Goal: Task Accomplishment & Management: Manage account settings

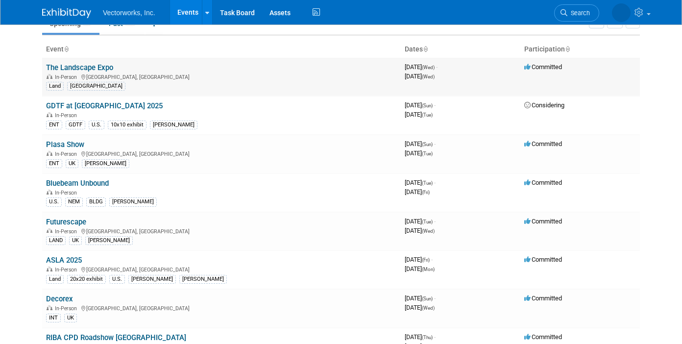
scroll to position [65, 0]
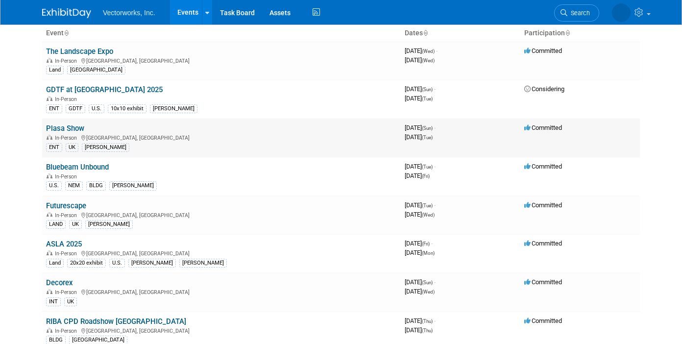
click at [73, 132] on link "Plasa Show" at bounding box center [65, 128] width 38 height 9
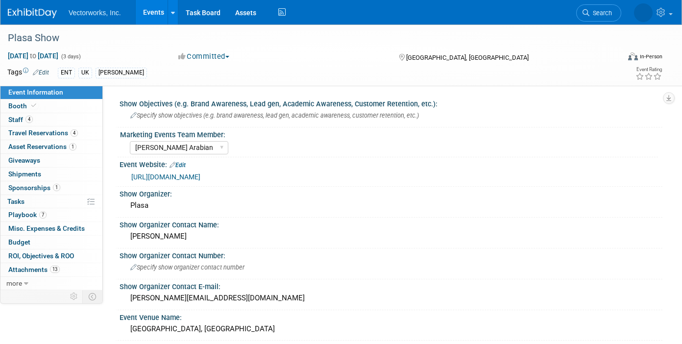
select select "[PERSON_NAME] Arabian"
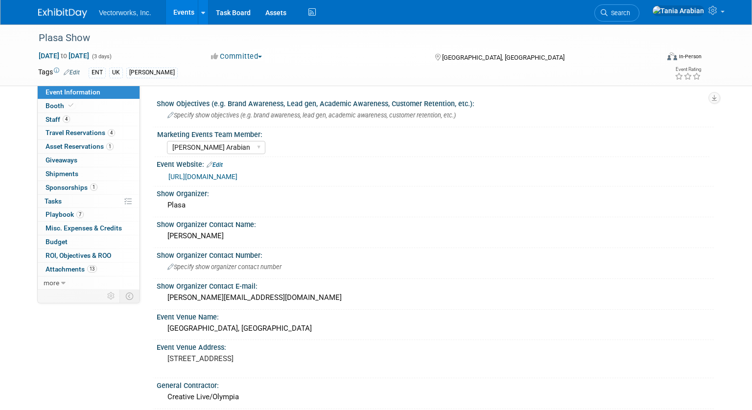
click at [51, 93] on span "Event Information" at bounding box center [73, 92] width 55 height 8
select select "[PERSON_NAME] Arabian"
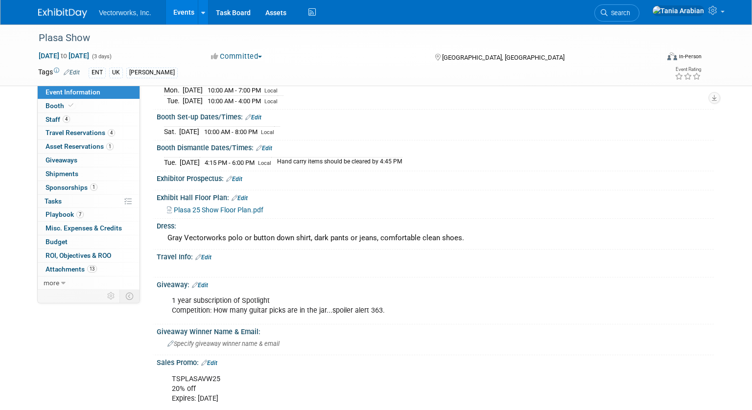
scroll to position [353, 0]
click at [215, 207] on span "Plasa 25 Show Floor Plan.pdf" at bounding box center [219, 209] width 90 height 8
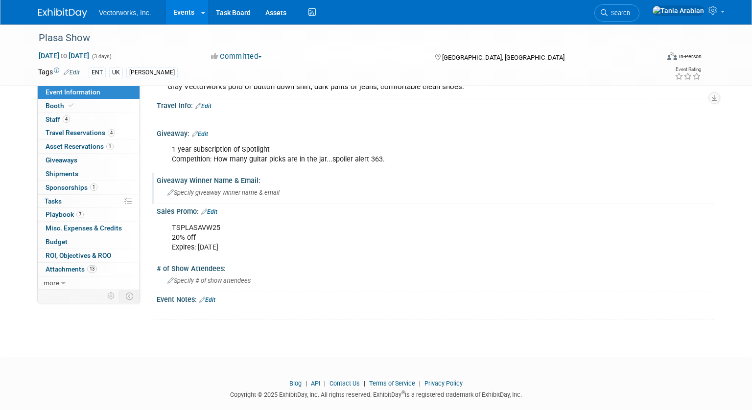
scroll to position [517, 0]
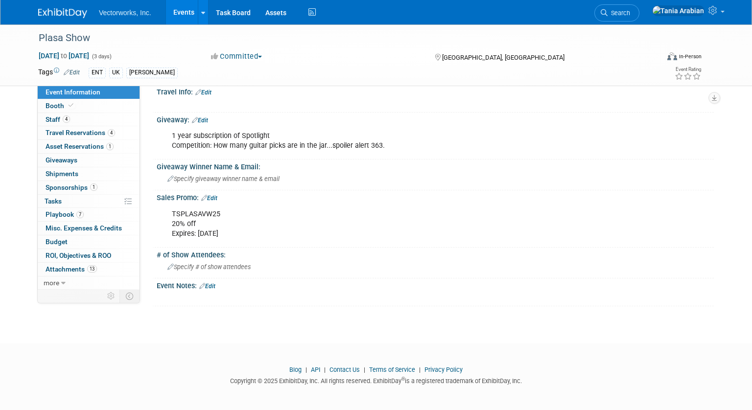
click at [215, 198] on link "Edit" at bounding box center [209, 198] width 16 height 7
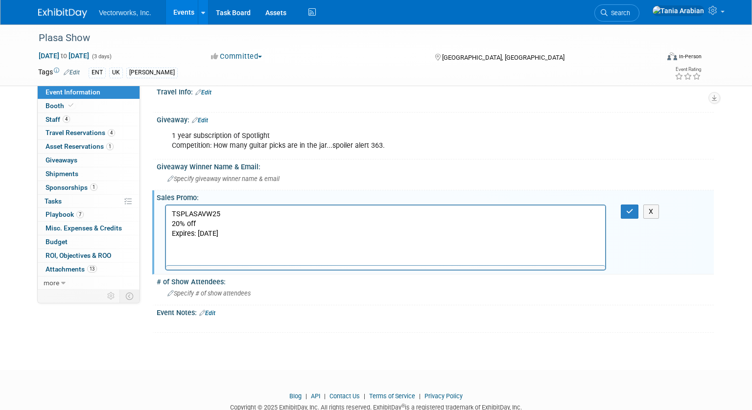
scroll to position [0, 0]
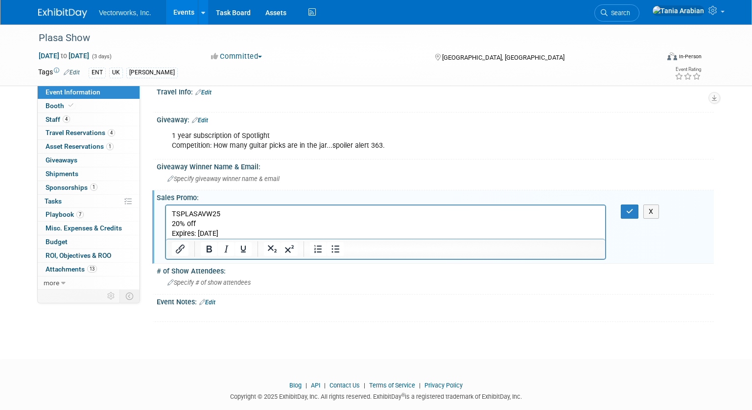
click at [242, 235] on p "TSPLASAVW25 20% off Expires: [DATE]" at bounding box center [386, 223] width 428 height 29
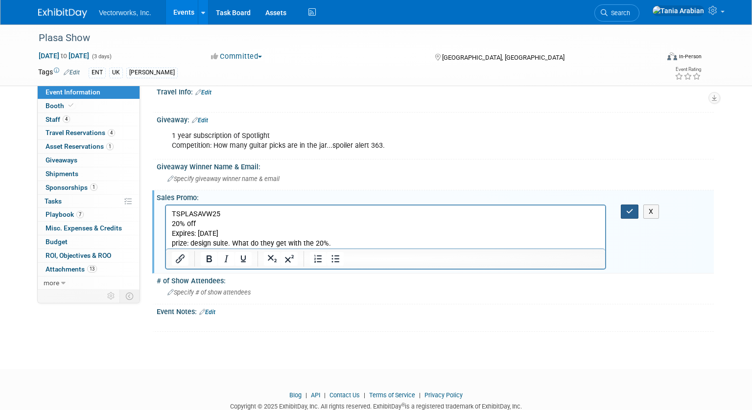
click at [623, 211] on button "button" at bounding box center [630, 212] width 18 height 14
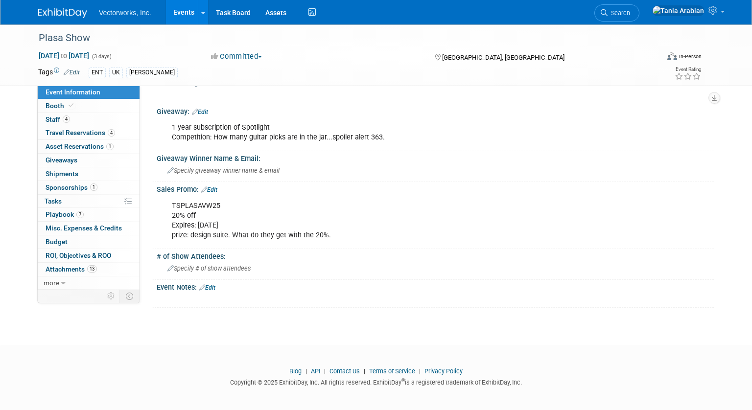
scroll to position [526, 0]
click at [48, 104] on span "Booth" at bounding box center [61, 106] width 30 height 8
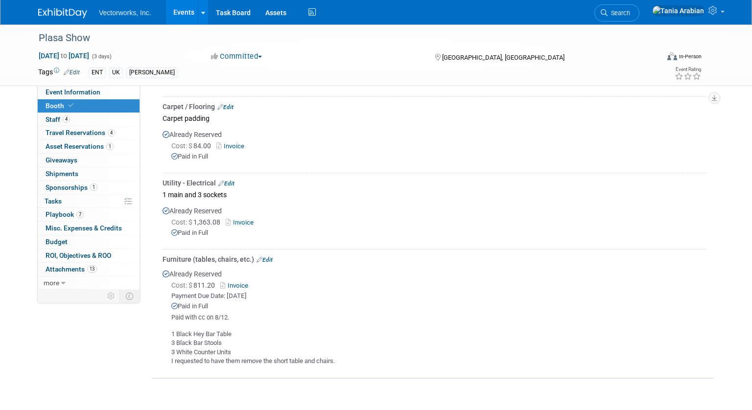
scroll to position [361, 0]
click at [244, 219] on link "Invoice" at bounding box center [242, 220] width 32 height 7
click at [231, 179] on link "Edit" at bounding box center [226, 181] width 16 height 7
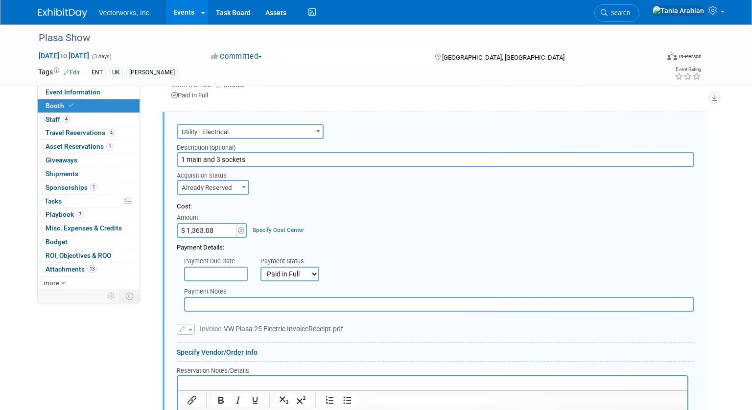
scroll to position [0, 0]
click at [204, 343] on html at bounding box center [433, 383] width 510 height 13
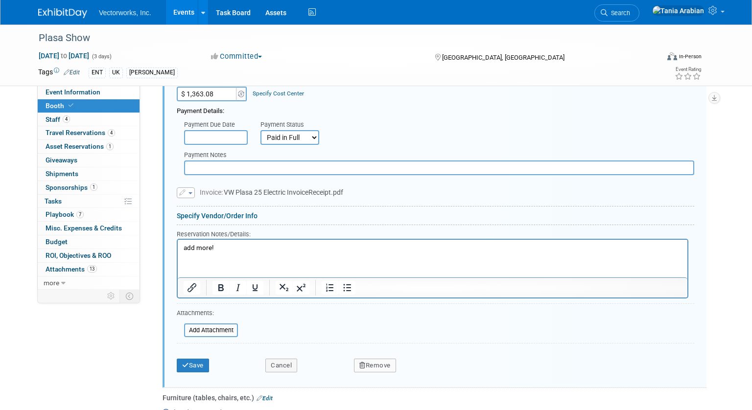
scroll to position [576, 0]
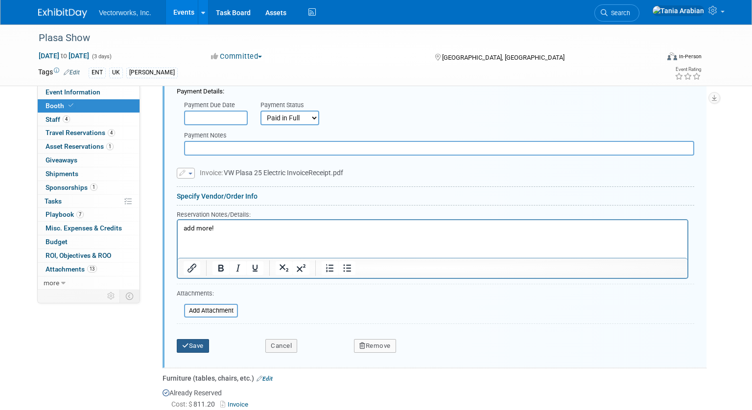
click at [196, 343] on button "Save" at bounding box center [193, 346] width 32 height 14
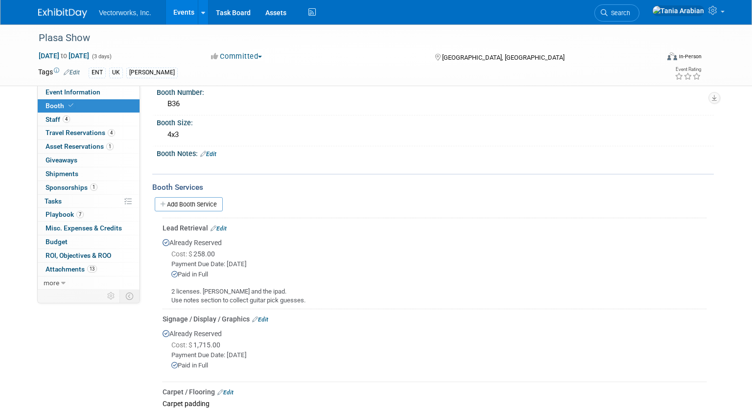
scroll to position [62, 0]
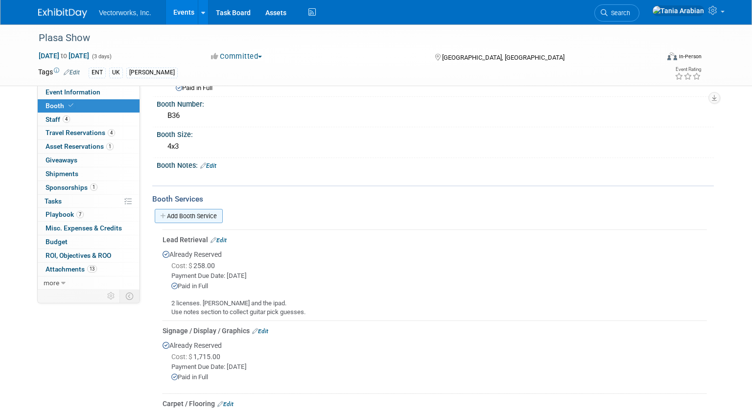
click at [185, 216] on link "Add Booth Service" at bounding box center [189, 216] width 68 height 14
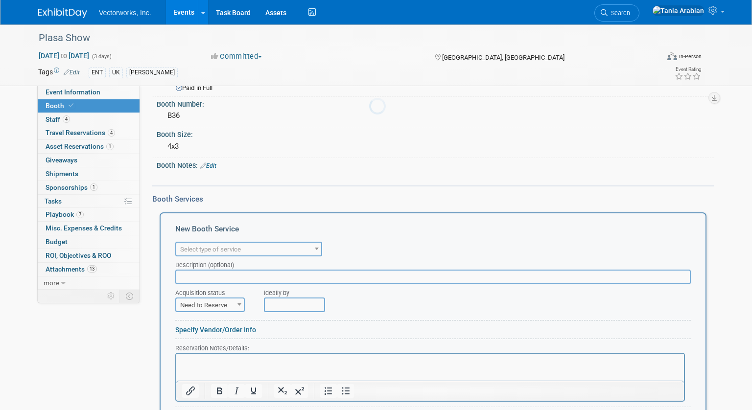
scroll to position [0, 0]
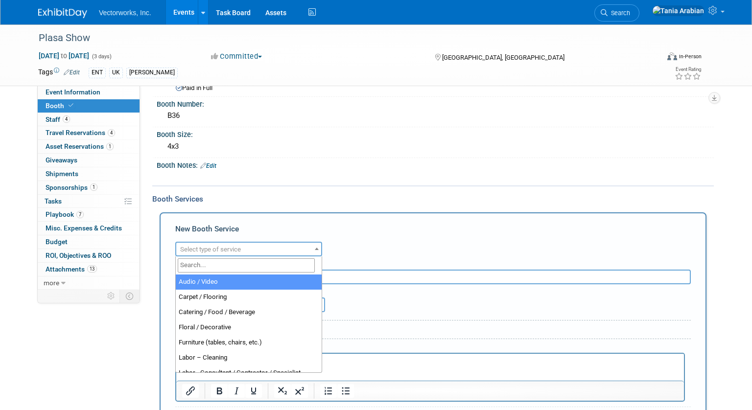
click at [212, 249] on span "Select type of service" at bounding box center [210, 249] width 61 height 7
select select "2"
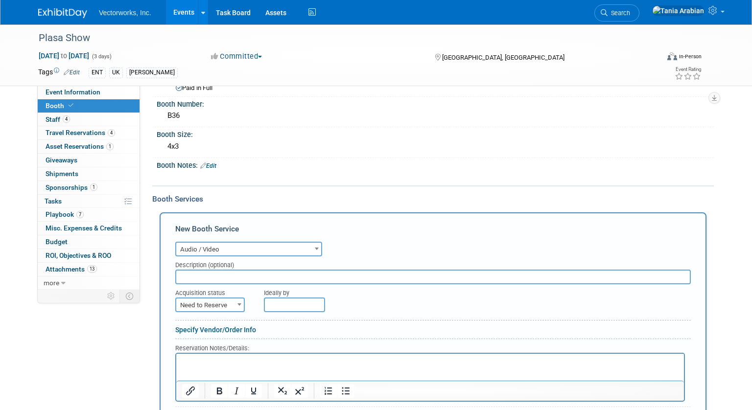
click at [198, 280] on input "text" at bounding box center [433, 277] width 516 height 15
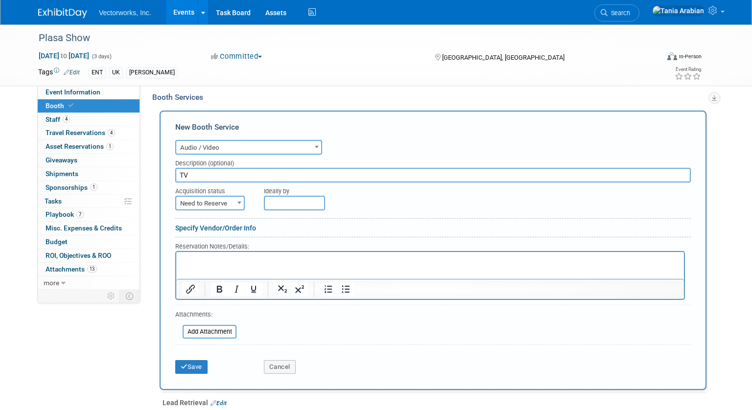
scroll to position [245, 0]
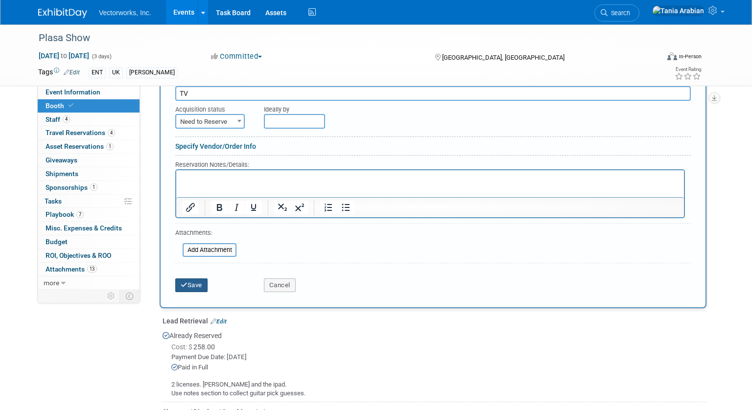
type input "TV"
click at [201, 285] on button "Save" at bounding box center [191, 286] width 32 height 14
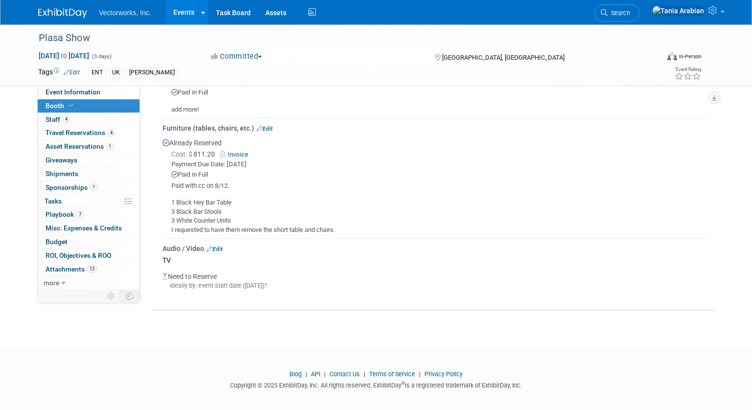
scroll to position [504, 0]
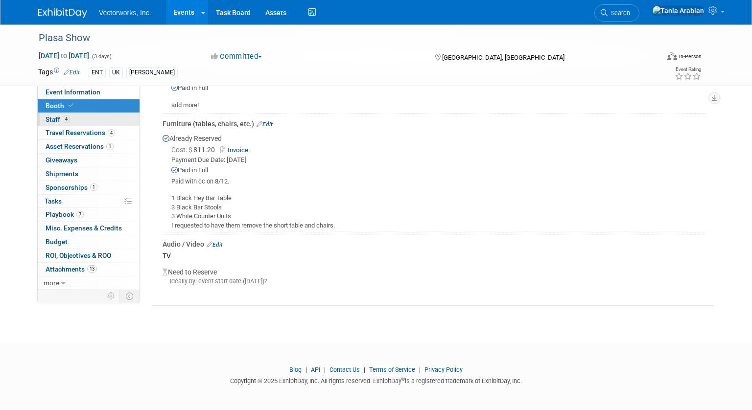
click at [59, 120] on span "Staff 4" at bounding box center [58, 120] width 24 height 8
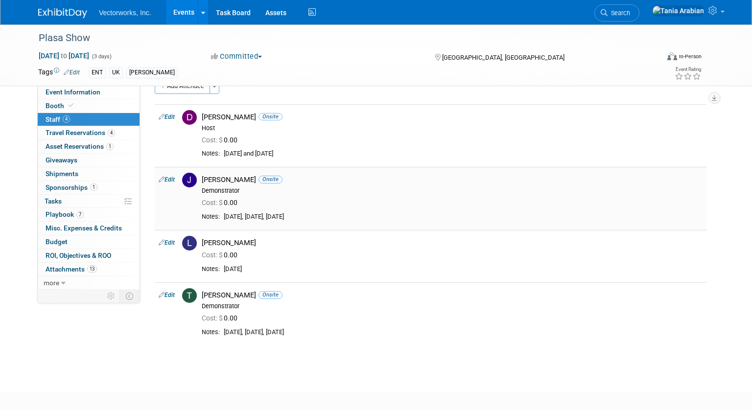
scroll to position [0, 0]
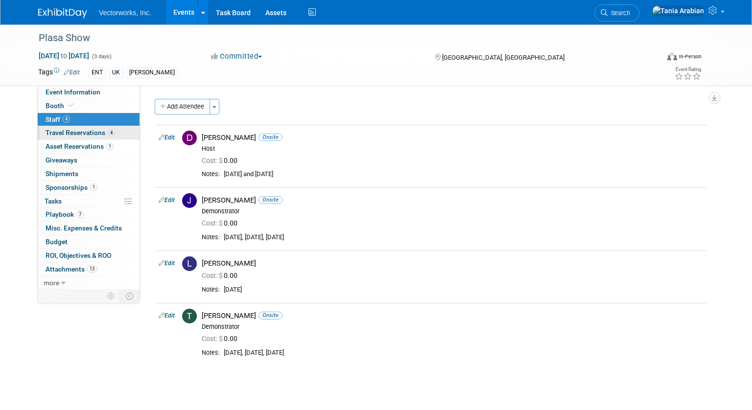
click at [74, 134] on span "Travel Reservations 4" at bounding box center [81, 133] width 70 height 8
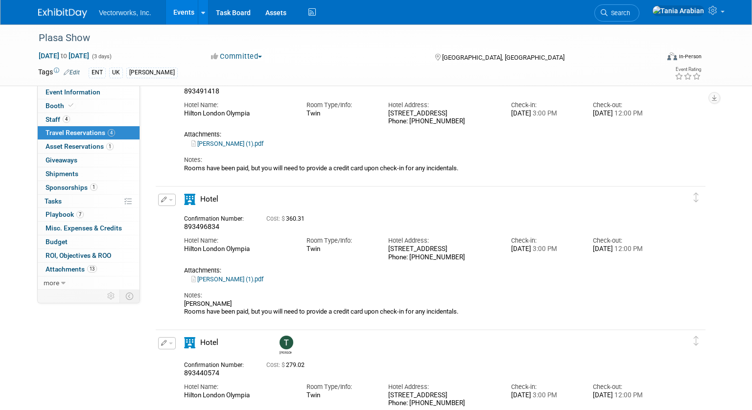
scroll to position [82, 0]
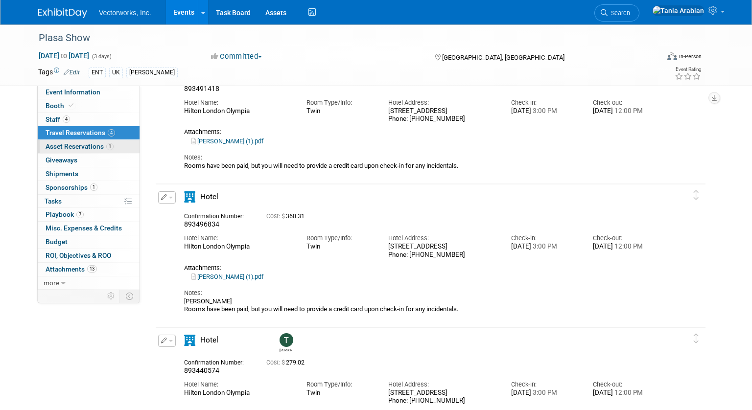
click at [77, 148] on span "Asset Reservations 1" at bounding box center [80, 147] width 68 height 8
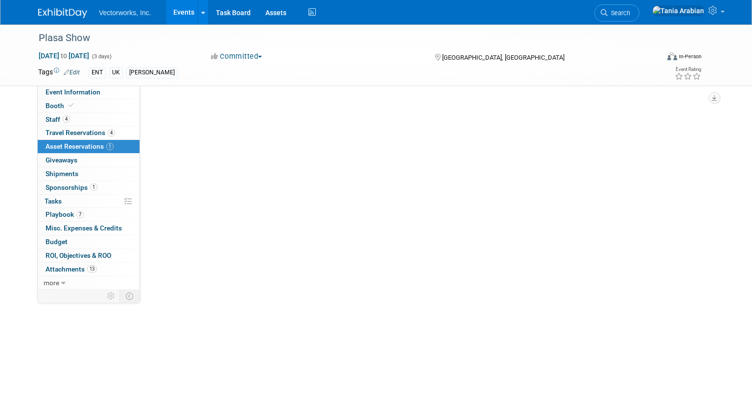
scroll to position [0, 0]
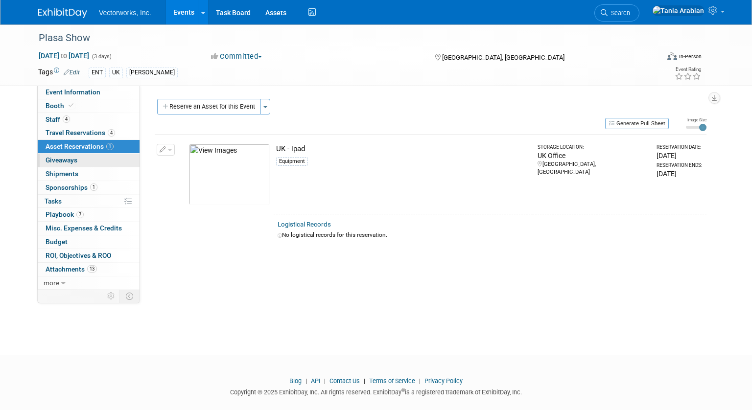
click at [53, 161] on span "Giveaways 0" at bounding box center [62, 160] width 32 height 8
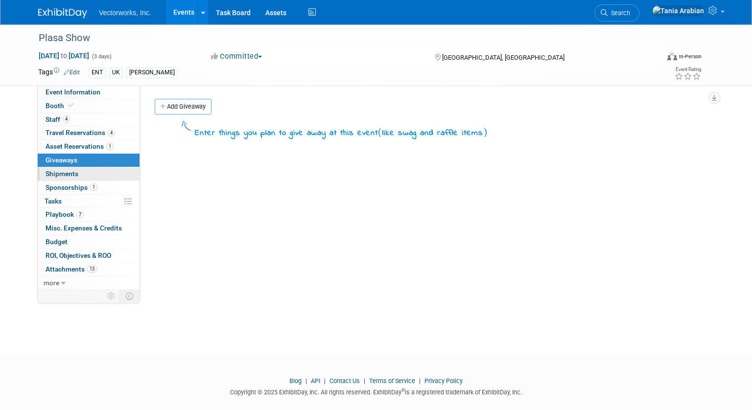
click at [57, 173] on span "Shipments 0" at bounding box center [62, 174] width 33 height 8
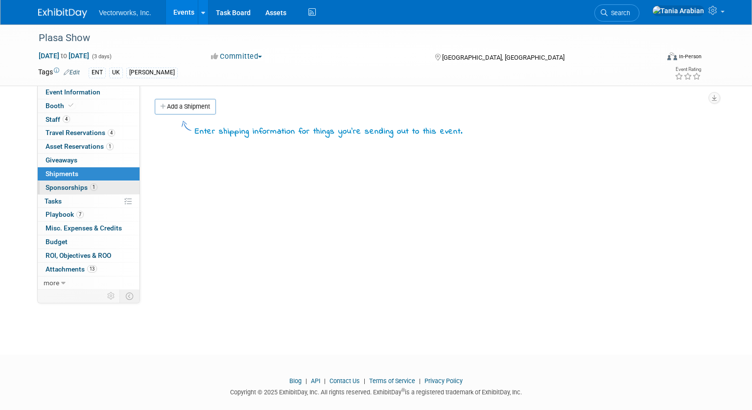
click at [61, 187] on span "Sponsorships 1" at bounding box center [72, 188] width 52 height 8
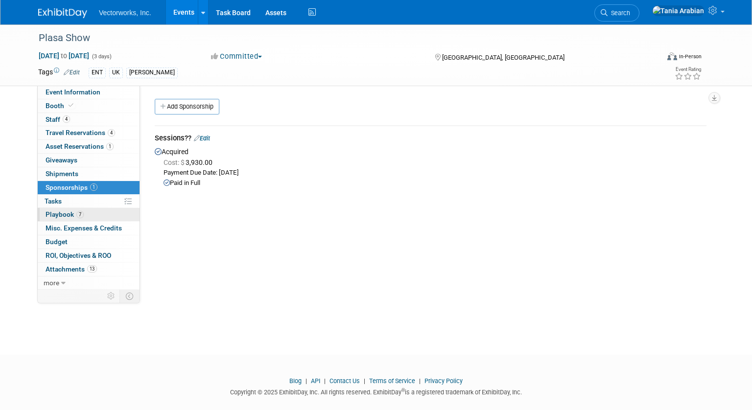
click at [55, 216] on span "Playbook 7" at bounding box center [65, 215] width 38 height 8
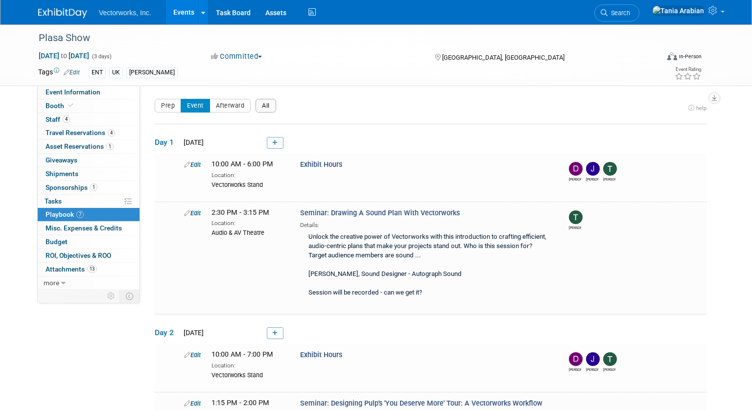
click at [268, 103] on button "All" at bounding box center [266, 106] width 21 height 14
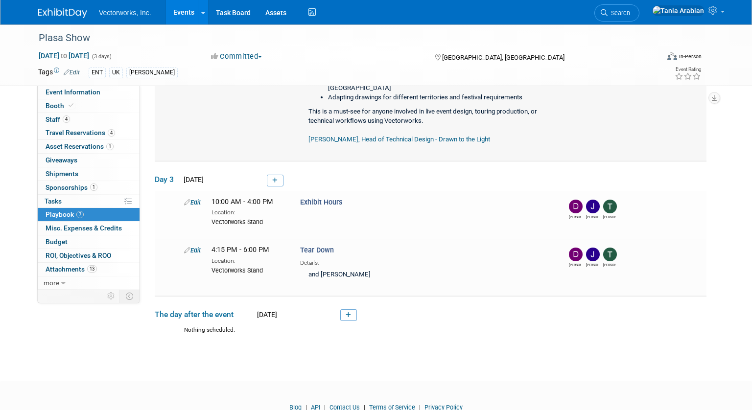
scroll to position [522, 0]
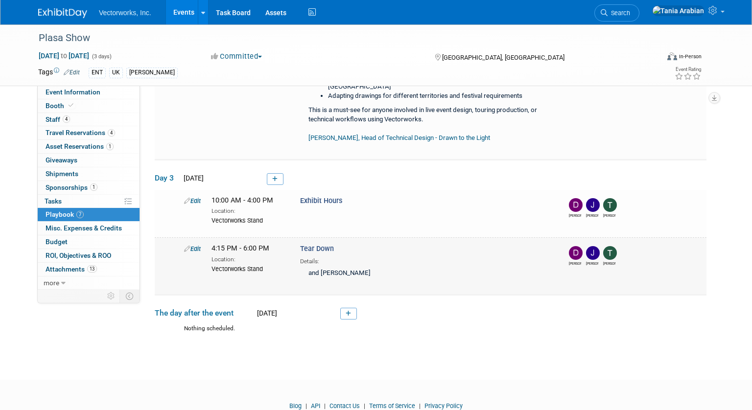
click at [543, 255] on div "Details:" at bounding box center [426, 260] width 252 height 11
click at [57, 227] on span "Misc. Expenses & Credits 0" at bounding box center [84, 228] width 76 height 8
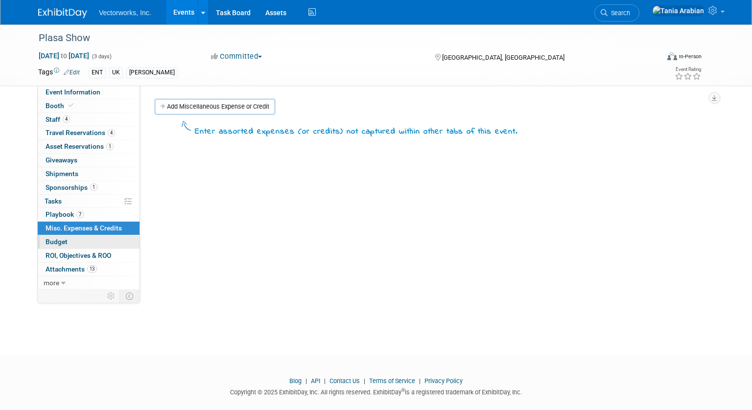
click at [49, 240] on span "Budget" at bounding box center [57, 242] width 22 height 8
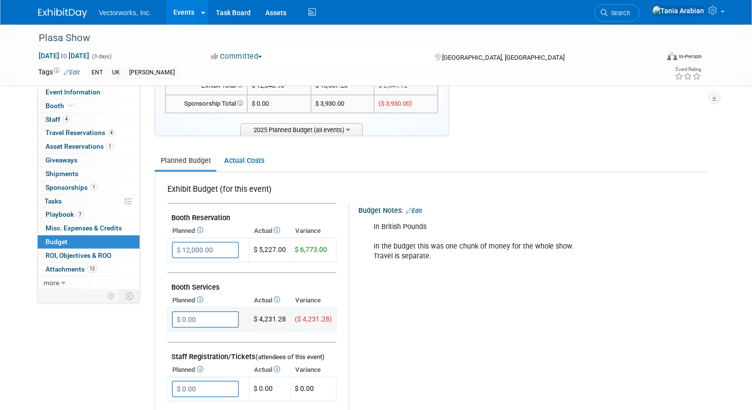
scroll to position [58, 0]
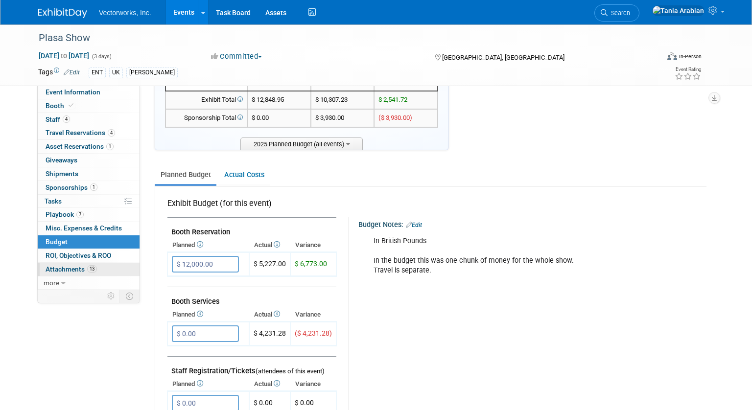
click at [63, 269] on span "Attachments 13" at bounding box center [71, 269] width 51 height 8
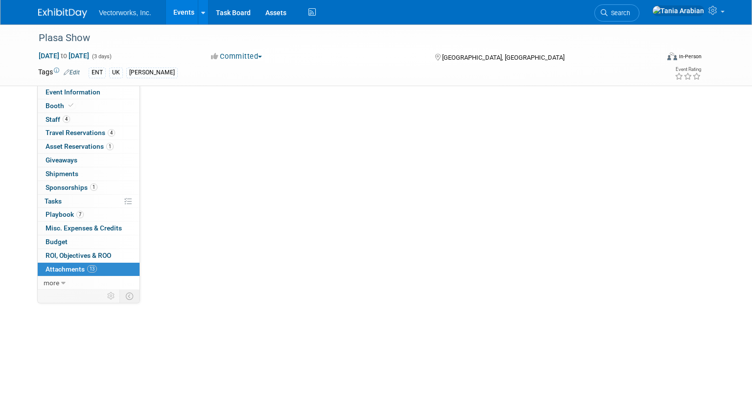
scroll to position [0, 0]
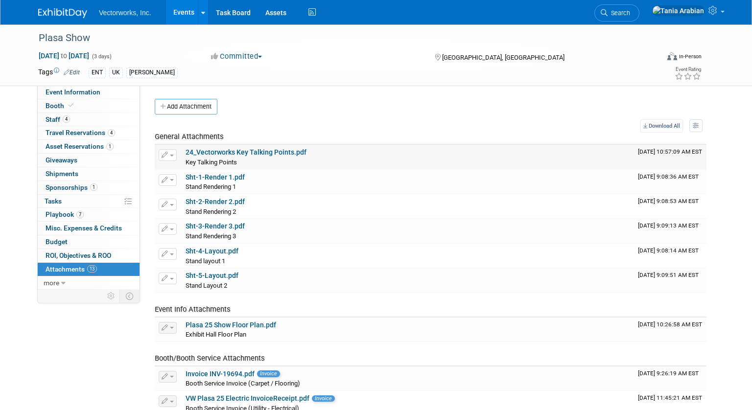
click at [228, 152] on link "24_Vectorworks Key Talking Points.pdf" at bounding box center [246, 152] width 121 height 8
click at [207, 177] on link "Sht-1-Render 1.pdf" at bounding box center [215, 177] width 59 height 8
click at [207, 202] on link "Sht-2-Render 2.pdf" at bounding box center [215, 202] width 59 height 8
click at [210, 226] on link "Sht-3-Render 3.pdf" at bounding box center [215, 226] width 59 height 8
click at [205, 249] on link "Sht-4-Layout.pdf" at bounding box center [212, 251] width 53 height 8
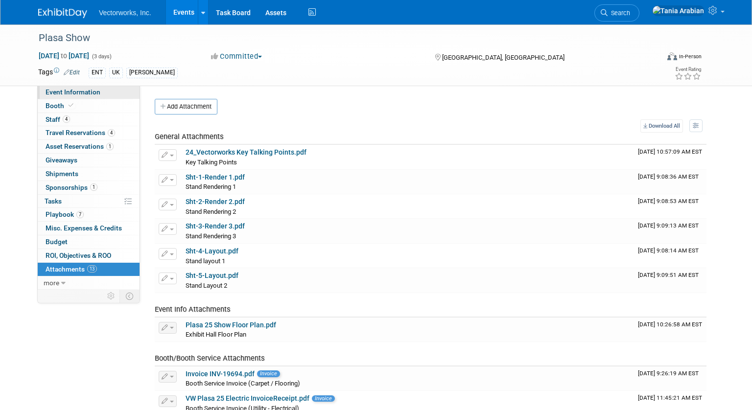
click at [82, 96] on link "Event Information" at bounding box center [89, 92] width 102 height 13
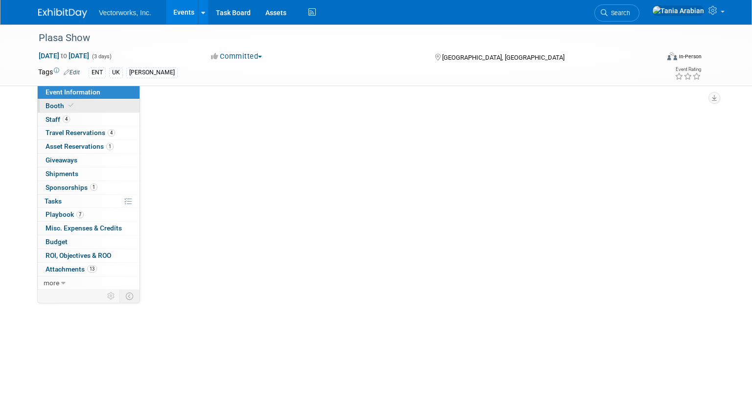
select select "[PERSON_NAME] Arabian"
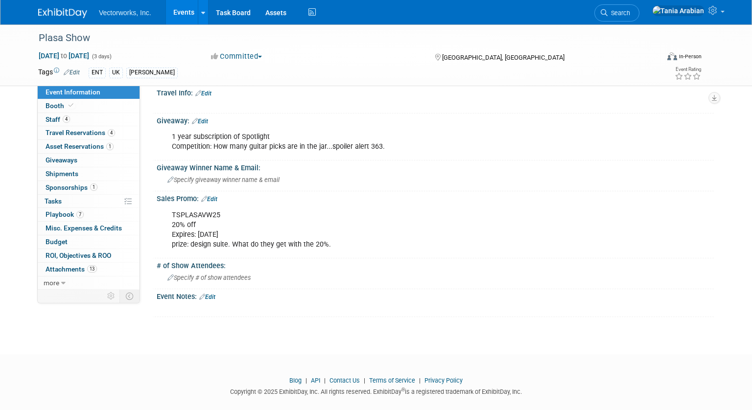
scroll to position [526, 0]
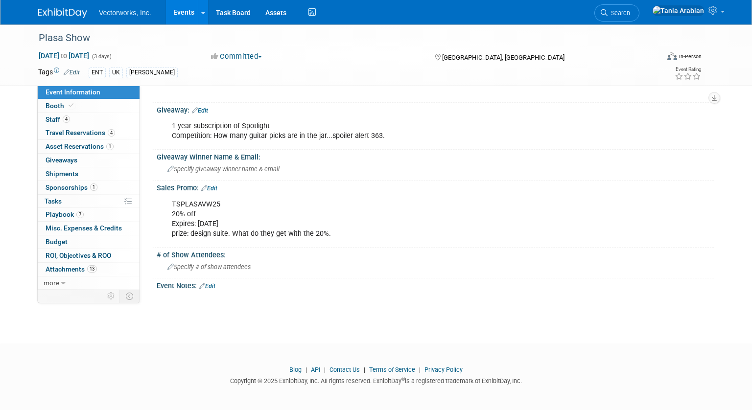
click at [211, 285] on link "Edit" at bounding box center [207, 286] width 16 height 7
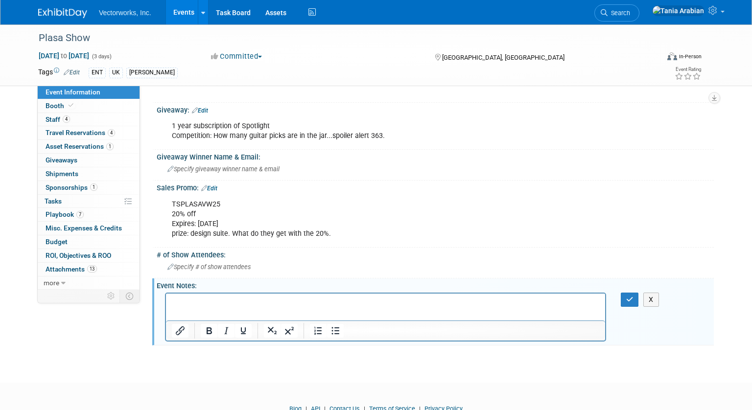
scroll to position [0, 0]
click at [625, 295] on button "button" at bounding box center [630, 300] width 18 height 14
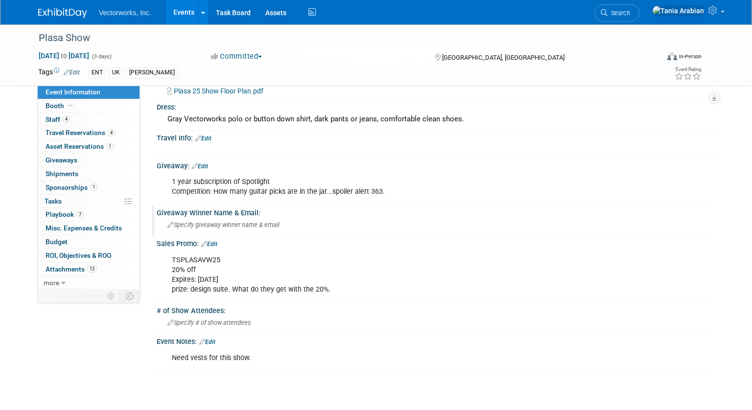
scroll to position [536, 0]
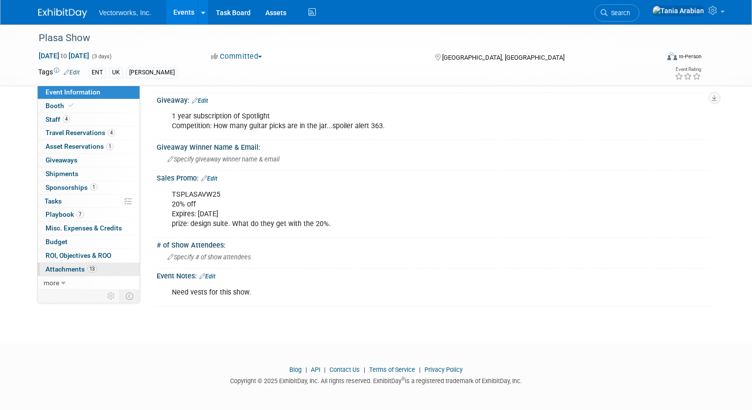
click at [74, 269] on span "Attachments 13" at bounding box center [71, 269] width 51 height 8
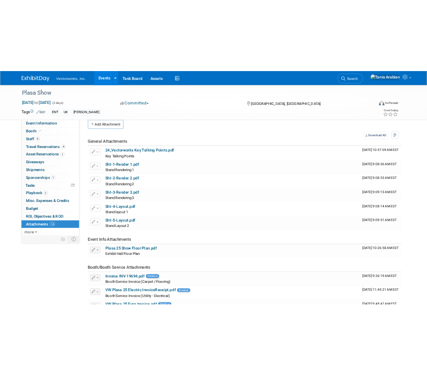
scroll to position [0, 0]
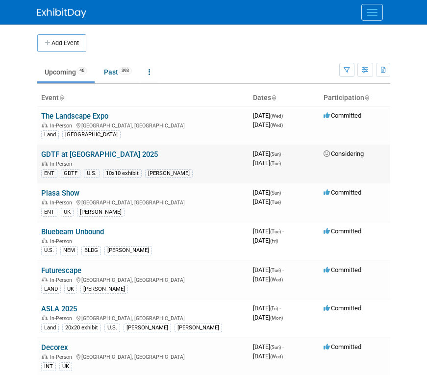
click at [72, 154] on link "GDTF at Plasa 2025" at bounding box center [99, 154] width 117 height 9
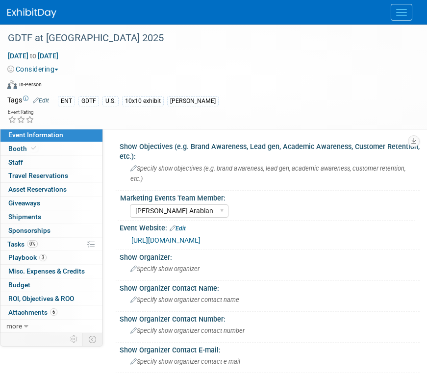
select select "Tania Arabian"
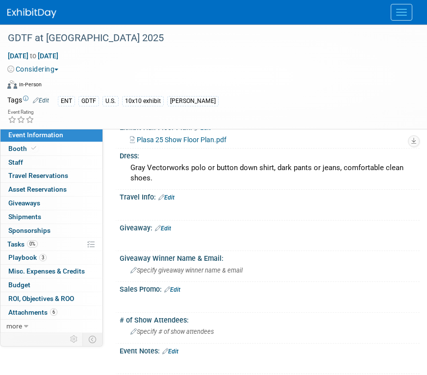
scroll to position [409, 0]
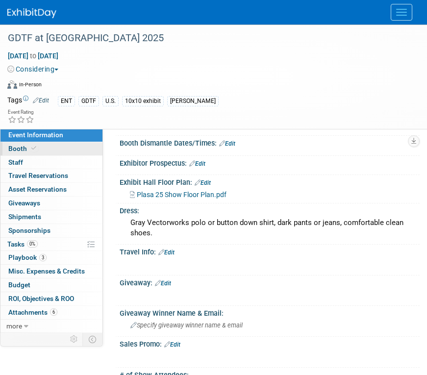
click at [19, 148] on span "Booth" at bounding box center [23, 148] width 30 height 8
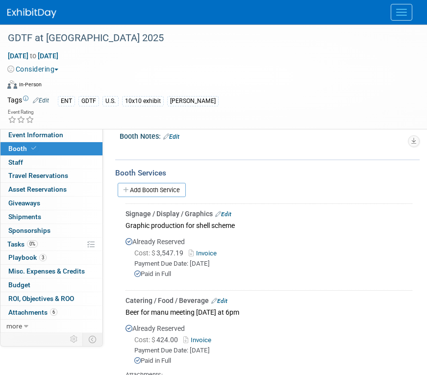
scroll to position [133, 0]
click at [153, 188] on link "Add Booth Service" at bounding box center [152, 190] width 68 height 14
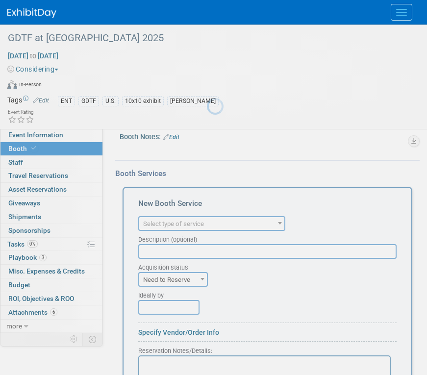
scroll to position [0, 0]
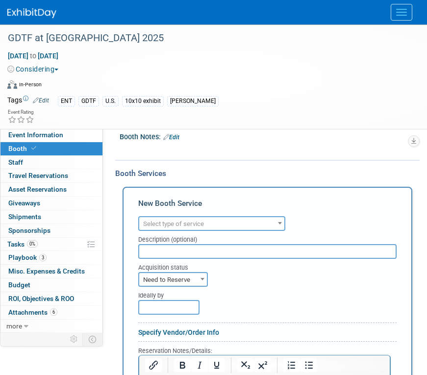
click at [165, 217] on span "Select type of service" at bounding box center [211, 224] width 145 height 14
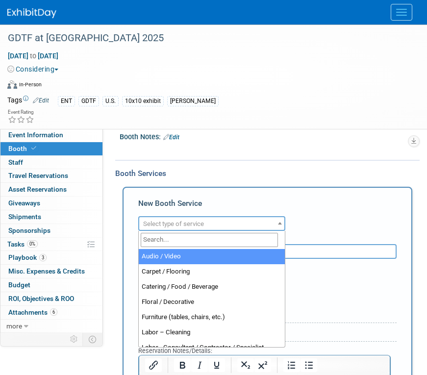
select select "2"
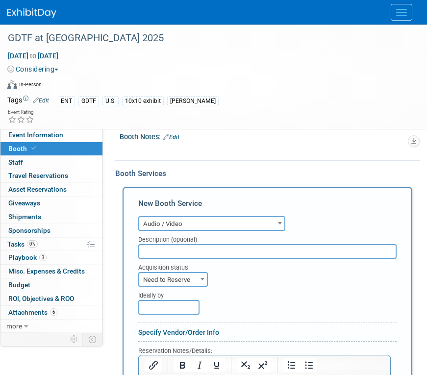
click at [157, 253] on input "text" at bounding box center [267, 251] width 258 height 15
type input "TV - 55" tv on floor stand"
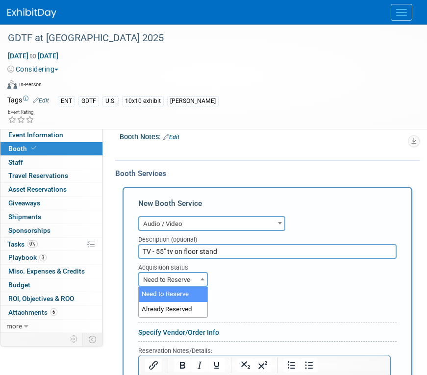
click at [186, 279] on span "Need to Reserve" at bounding box center [173, 280] width 68 height 14
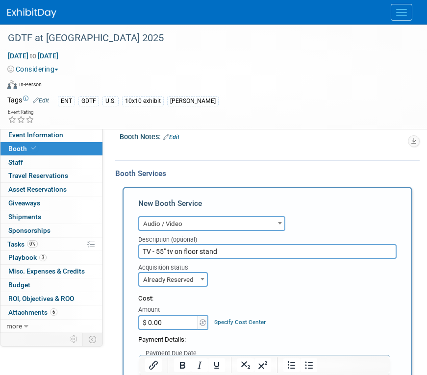
select select "2"
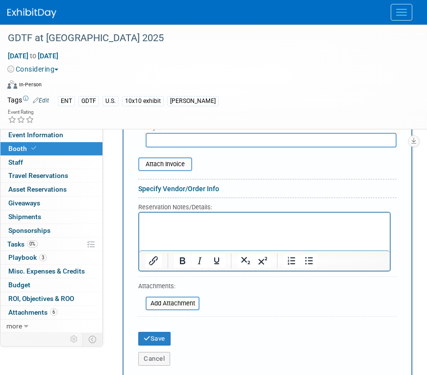
scroll to position [440, 0]
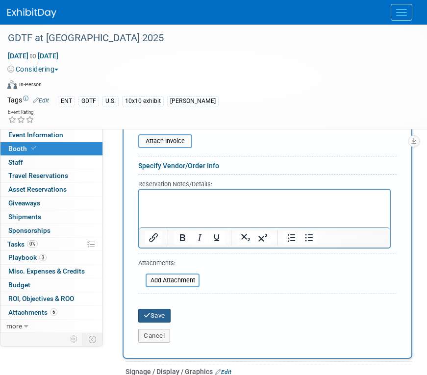
click at [149, 311] on button "Save" at bounding box center [154, 316] width 32 height 14
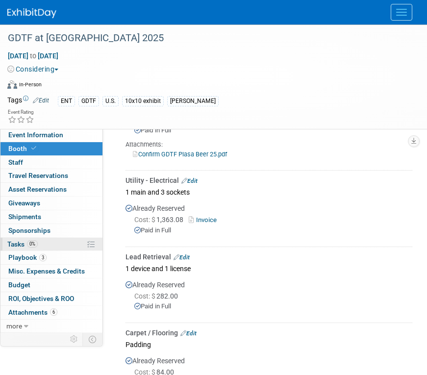
scroll to position [372, 0]
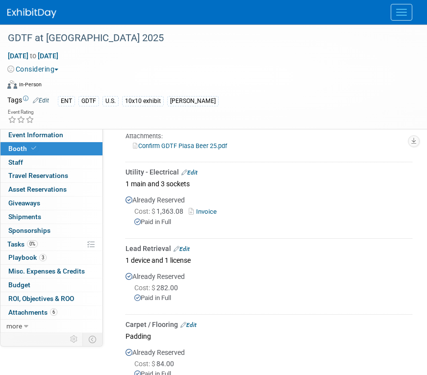
click at [204, 209] on link "Invoice" at bounding box center [205, 211] width 32 height 7
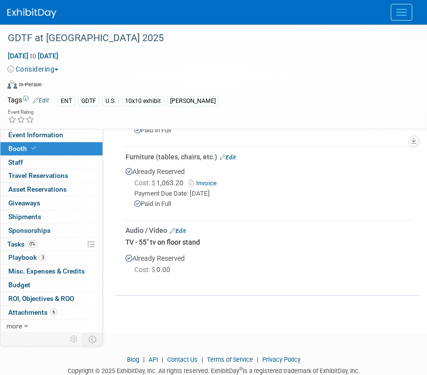
scroll to position [615, 0]
